Goal: Information Seeking & Learning: Learn about a topic

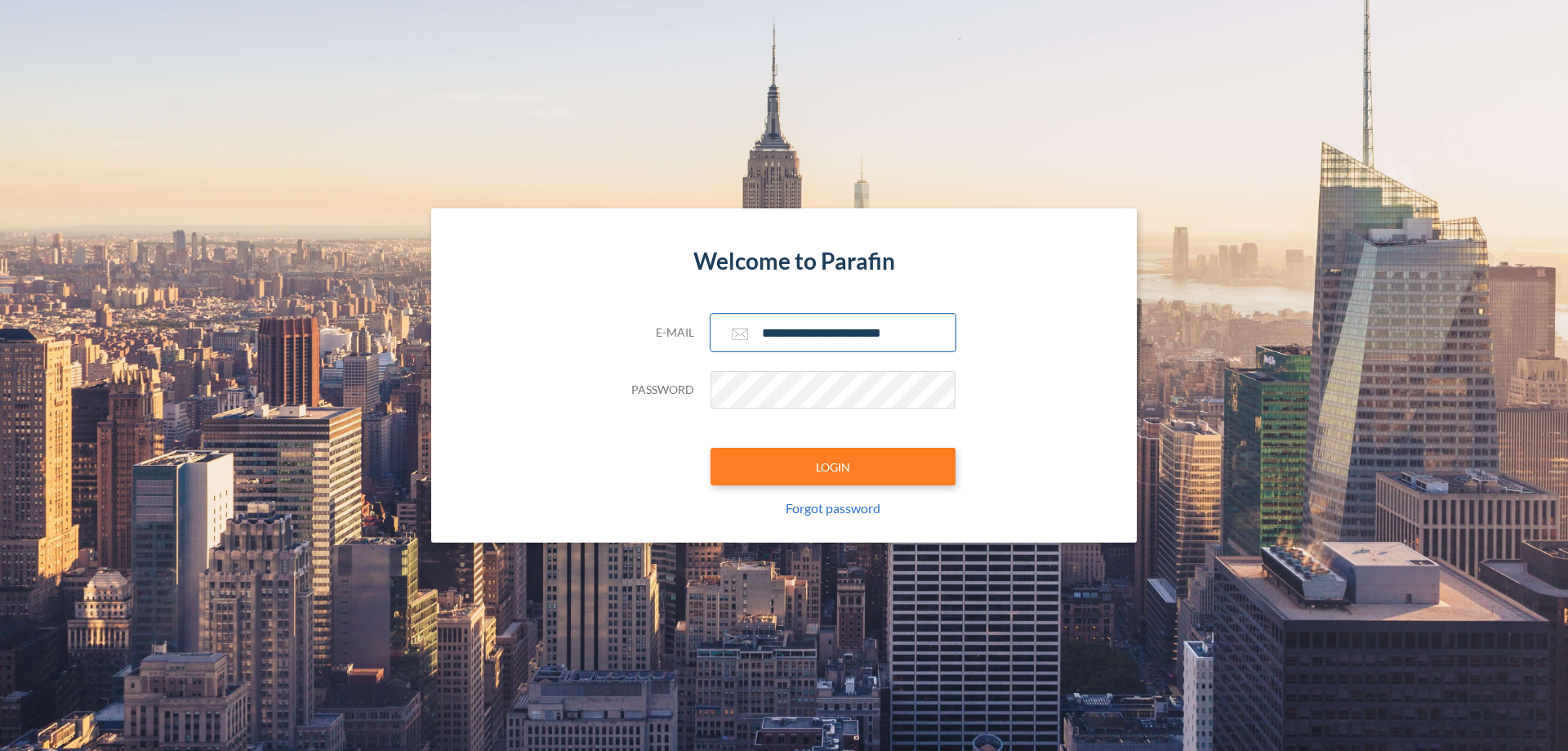
type input "**********"
click at [833, 466] on button "LOGIN" at bounding box center [833, 466] width 245 height 37
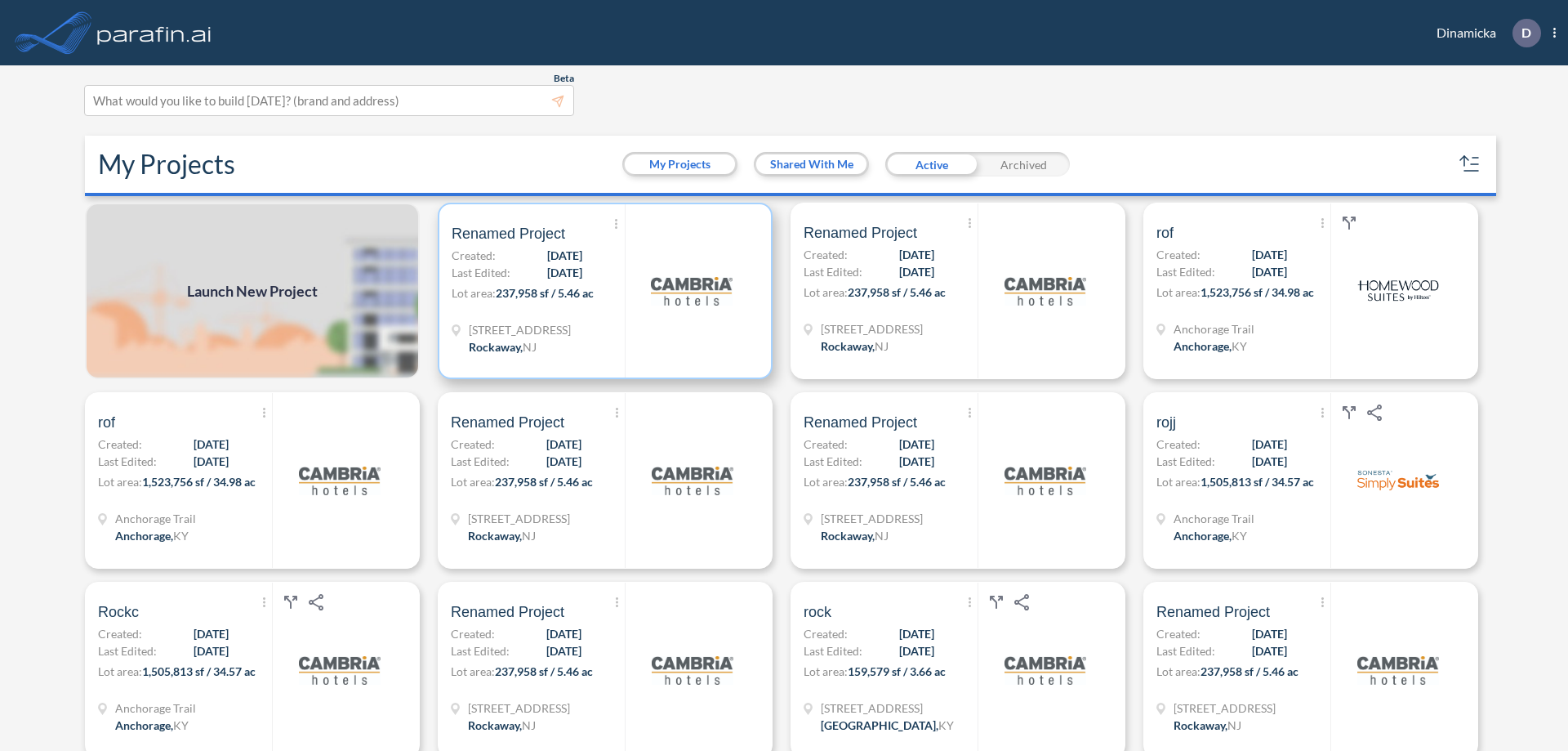
scroll to position [4, 0]
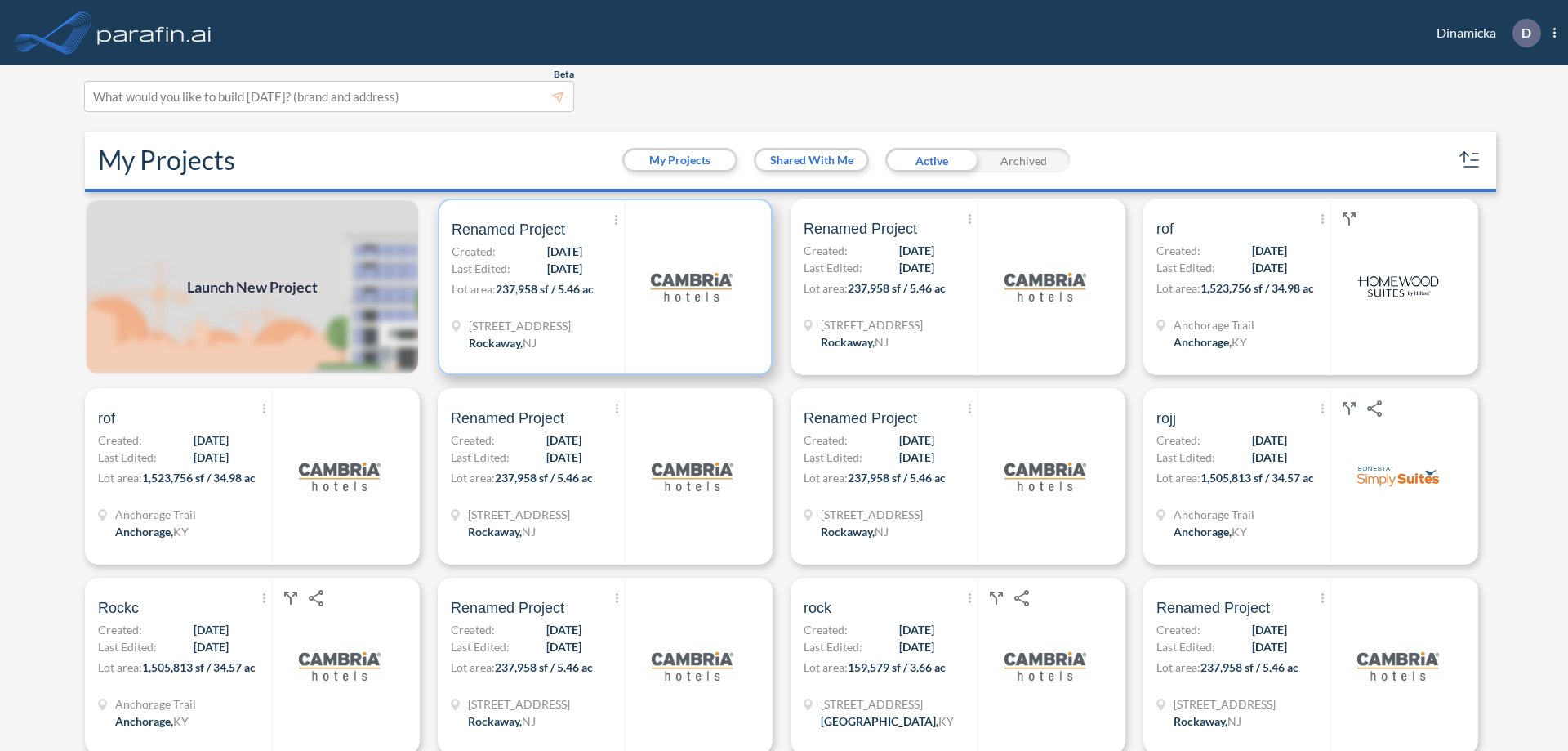
click at [602, 287] on p "Lot area: 237,958 sf / 5.46 ac" at bounding box center [539, 292] width 173 height 24
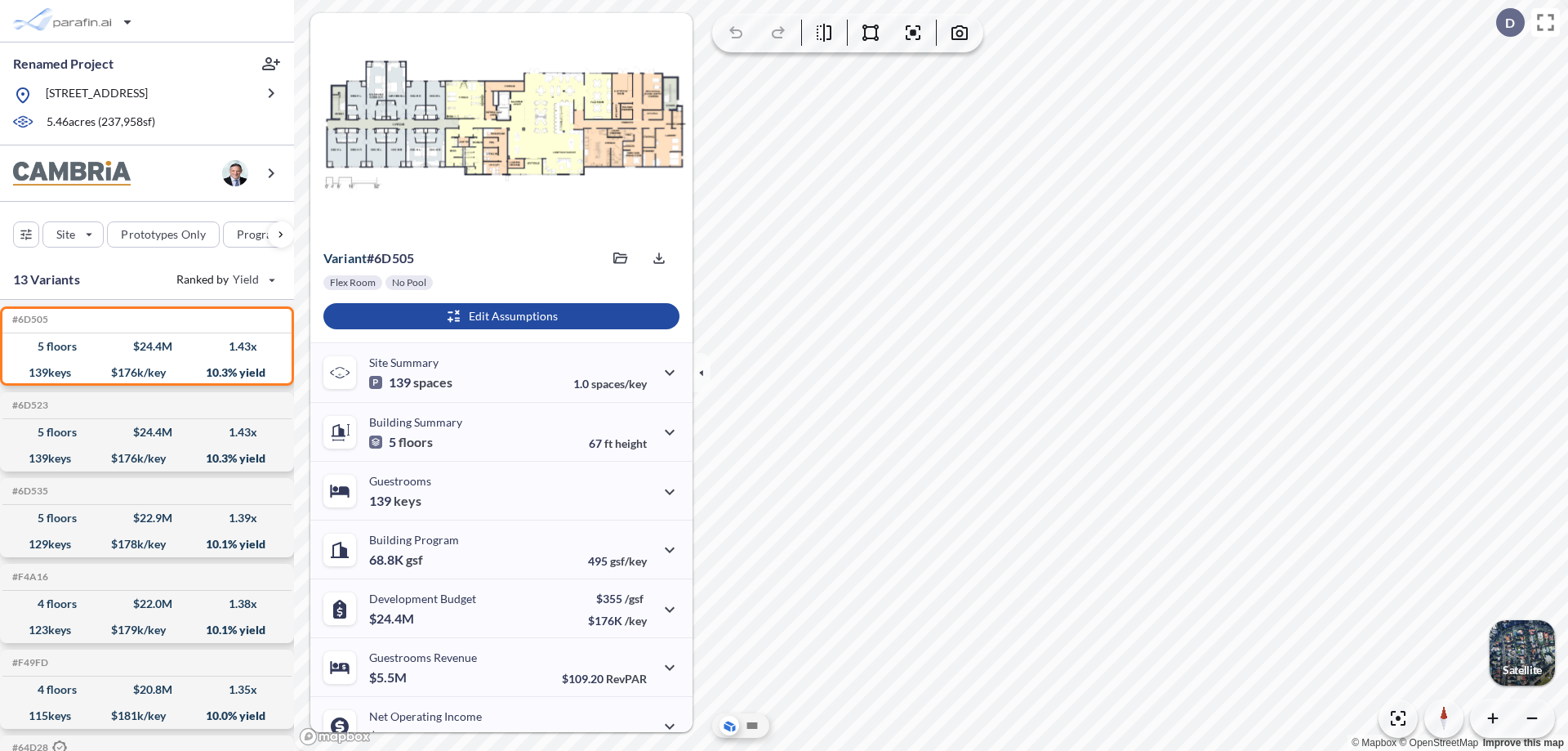
scroll to position [83, 0]
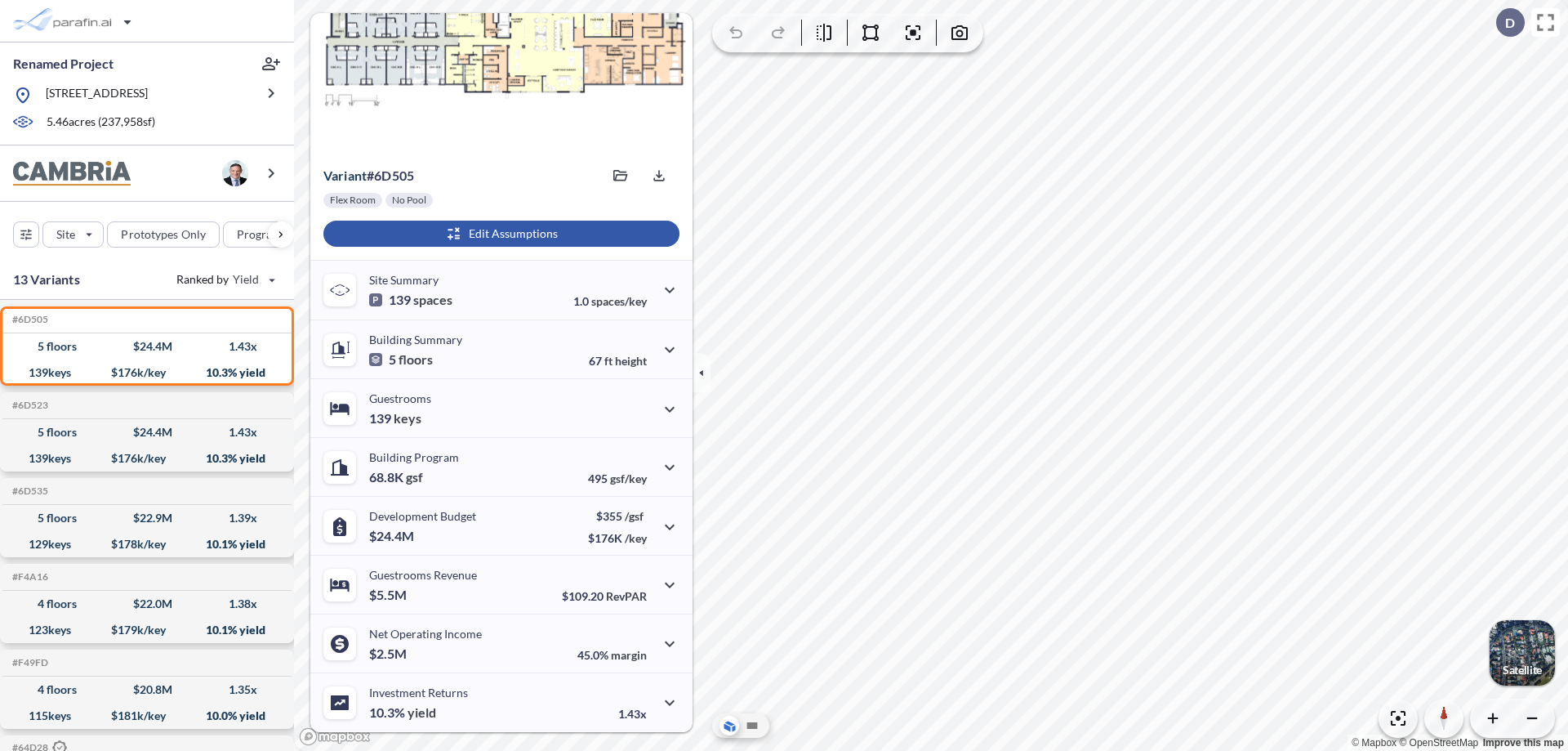
click at [499, 234] on div "button" at bounding box center [501, 234] width 356 height 26
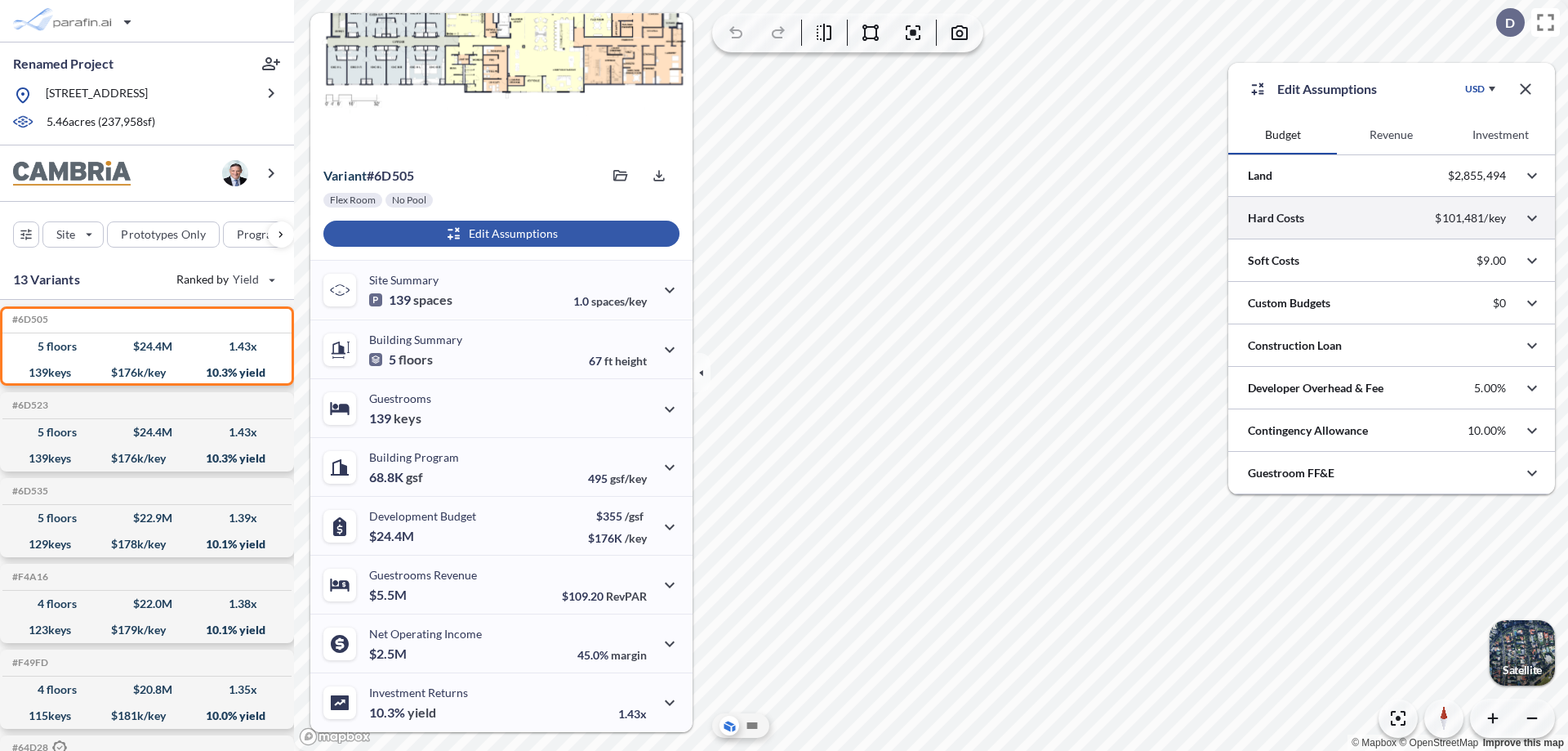
click at [1392, 218] on div at bounding box center [1391, 217] width 326 height 41
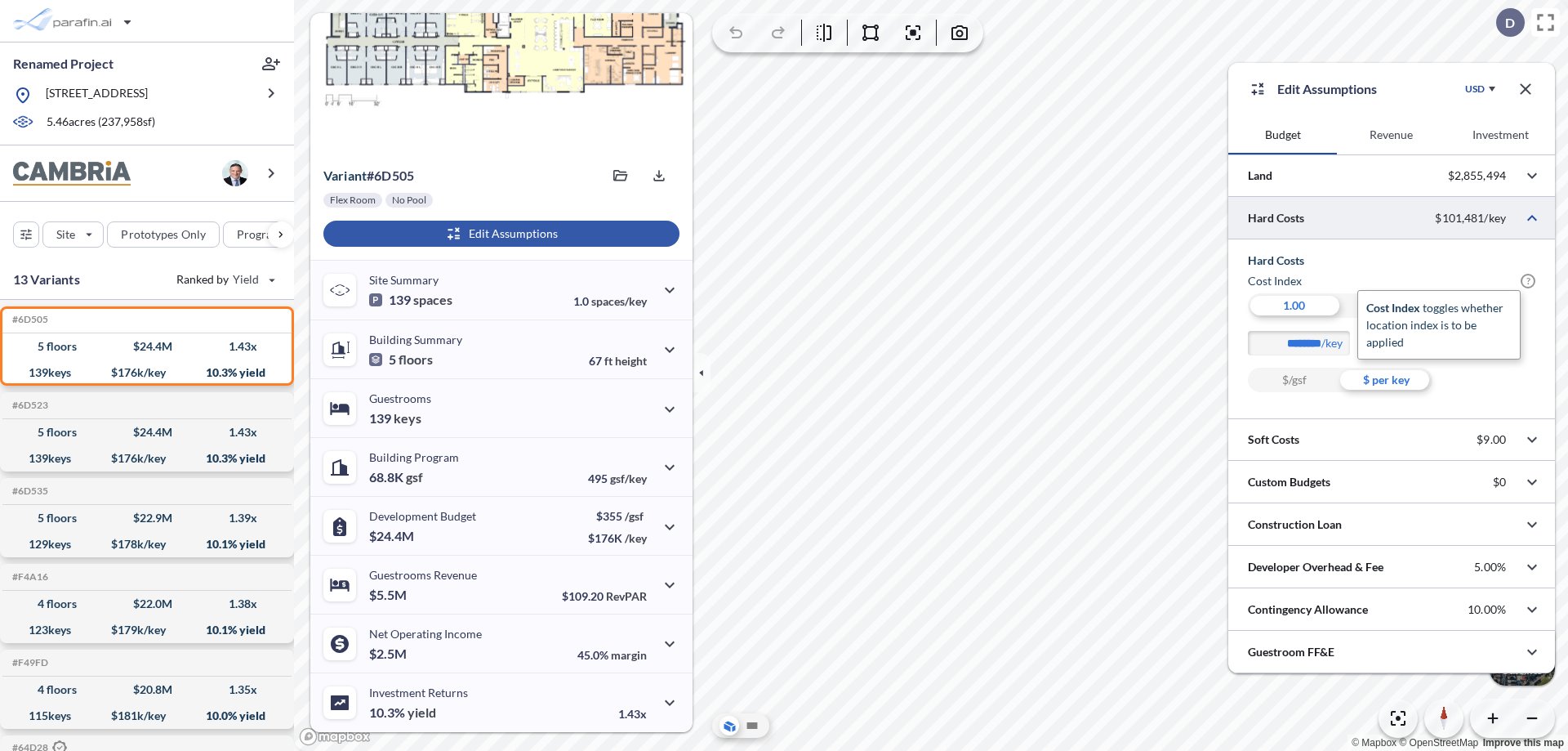
click at [1528, 281] on span "?" at bounding box center [1528, 281] width 15 height 15
